Goal: Browse casually

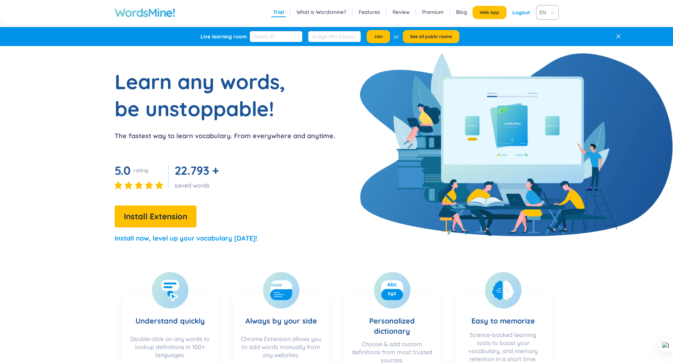
click at [543, 16] on span "EN" at bounding box center [546, 12] width 13 height 11
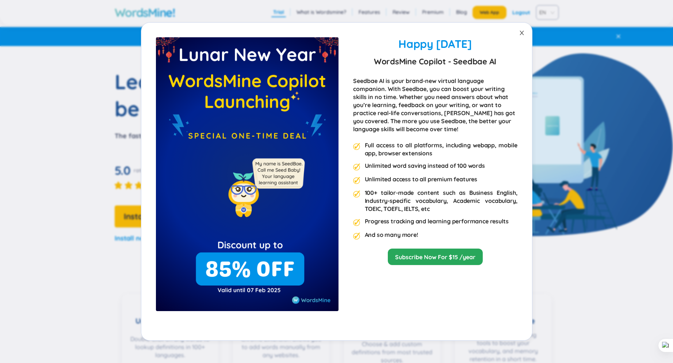
click at [521, 29] on span "Close" at bounding box center [522, 33] width 20 height 20
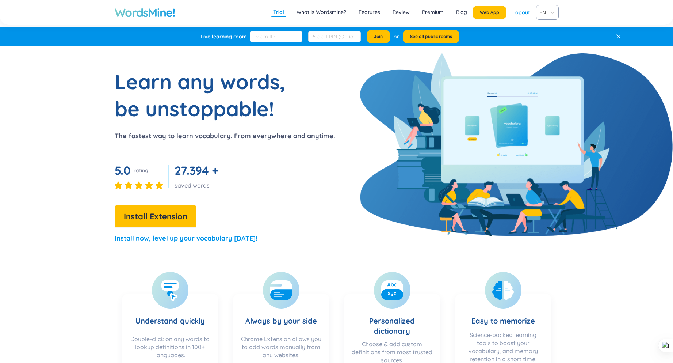
click at [149, 12] on h1 "WordsMine!" at bounding box center [145, 12] width 61 height 15
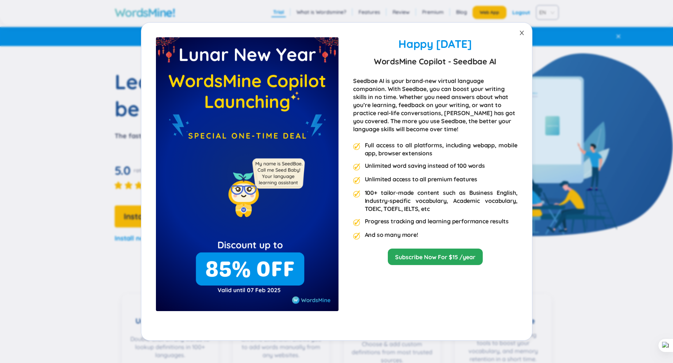
click at [522, 36] on span "Close" at bounding box center [522, 33] width 20 height 20
